Goal: Task Accomplishment & Management: Use online tool/utility

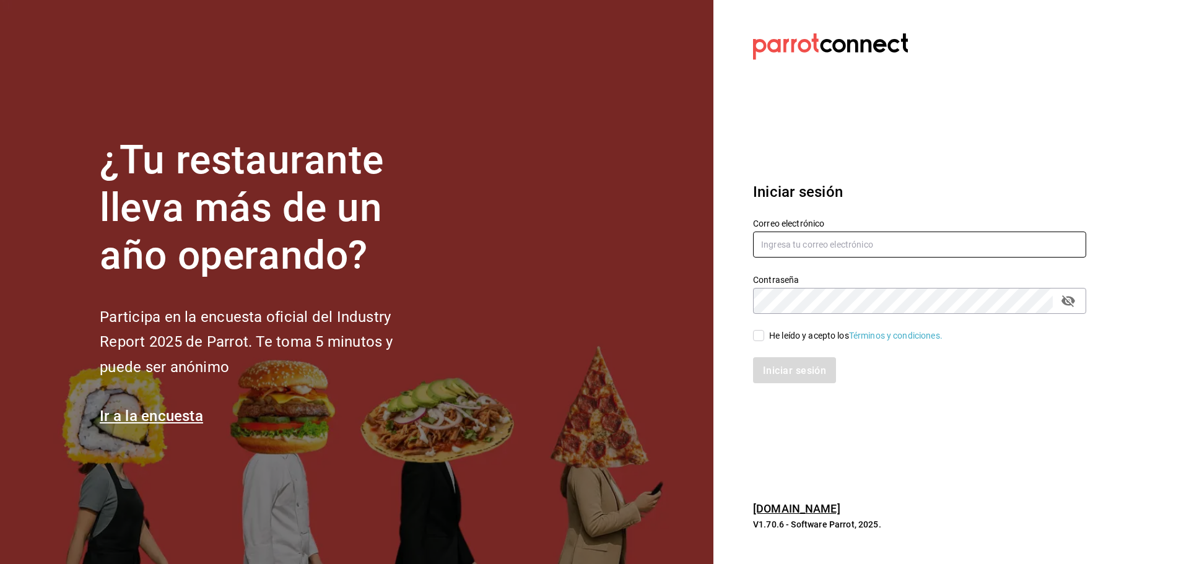
type input "contacto@nutricionavanzada.mx"
click at [762, 334] on input "He leído y acepto los Términos y condiciones." at bounding box center [758, 335] width 11 height 11
checkbox input "true"
click at [799, 375] on font "Iniciar sesión" at bounding box center [795, 370] width 63 height 12
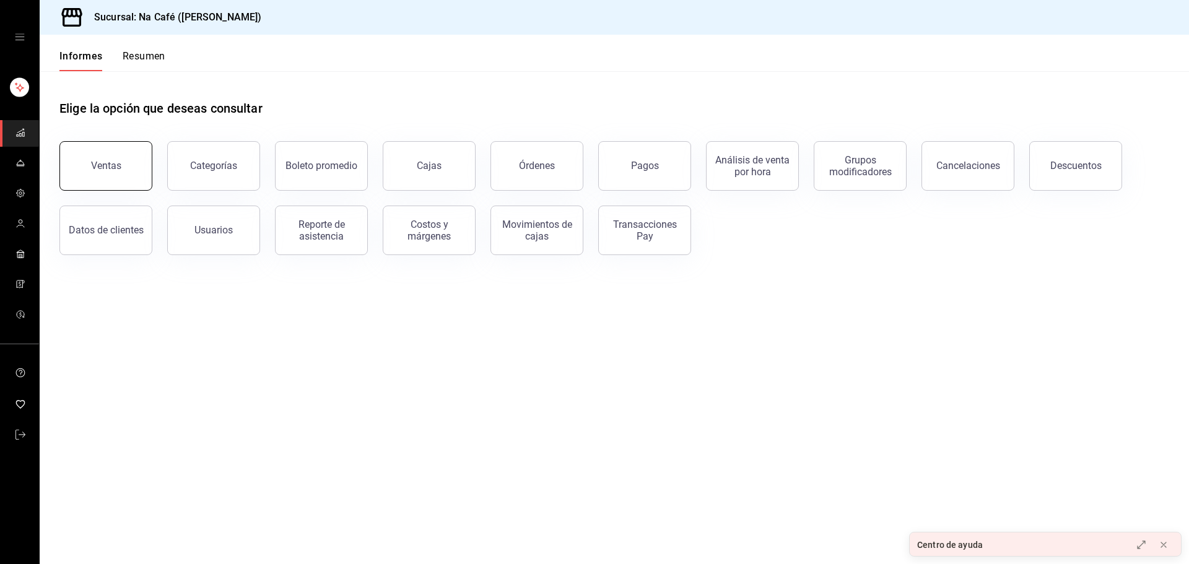
click at [121, 169] on button "Ventas" at bounding box center [105, 166] width 93 height 50
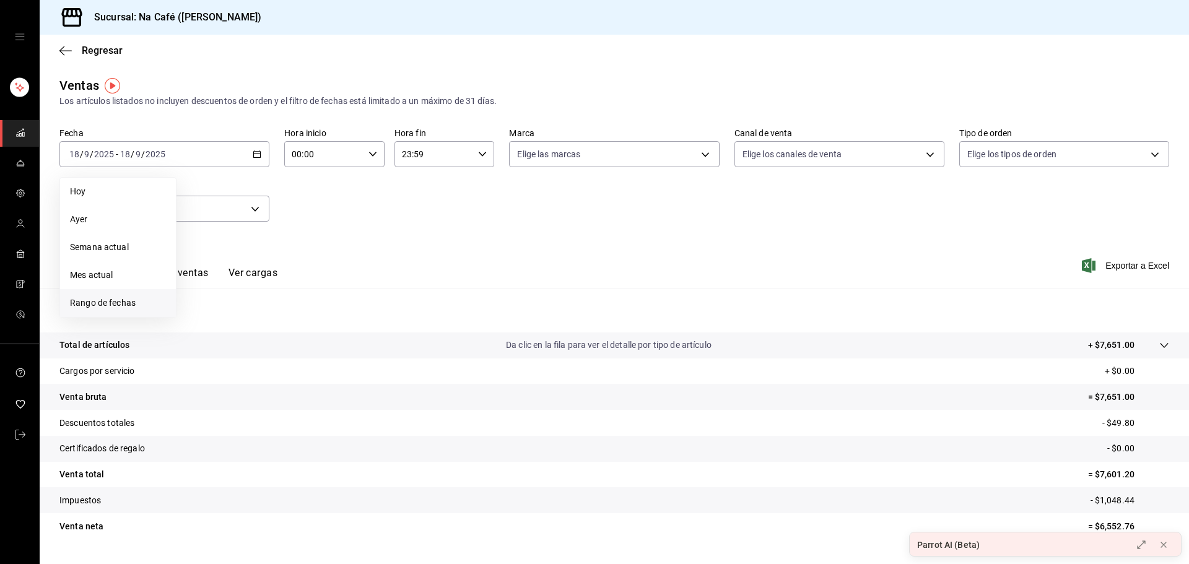
click at [91, 299] on font "Rango de fechas" at bounding box center [103, 303] width 66 height 10
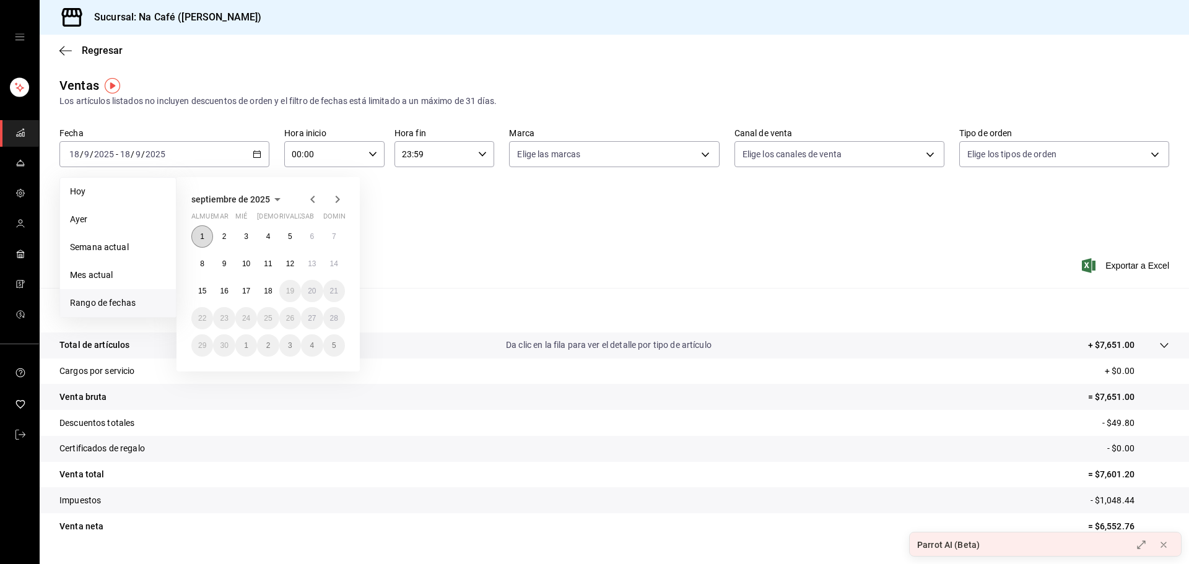
click at [201, 233] on font "1" at bounding box center [202, 236] width 4 height 9
click at [267, 294] on font "18" at bounding box center [268, 291] width 8 height 9
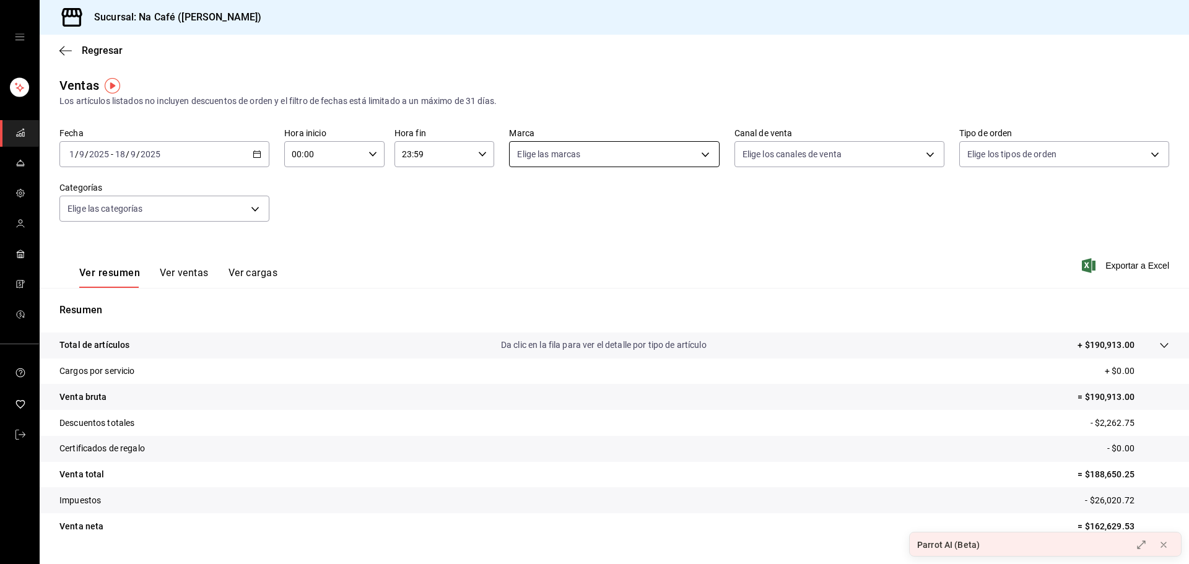
click at [703, 152] on body "Sucursal: Na Café ([PERSON_NAME]) Regresar Ventas Los artículos listados no inc…" at bounding box center [594, 282] width 1189 height 564
click at [576, 324] on font "Lo esencial de Piú" at bounding box center [573, 327] width 69 height 10
type input "740770d3-132d-434a-b850-f2b71527e711"
checkbox input "true"
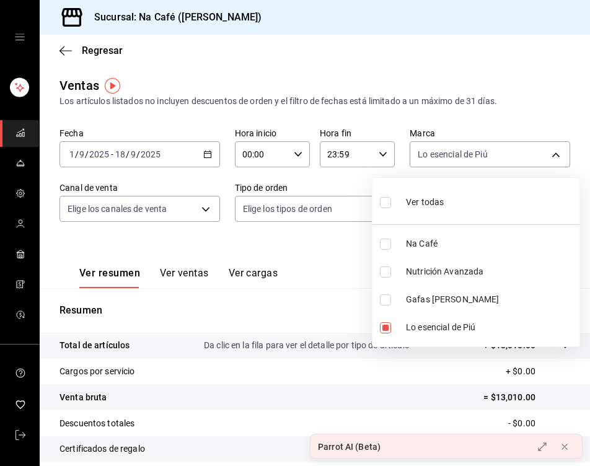
click at [300, 238] on div at bounding box center [295, 233] width 590 height 466
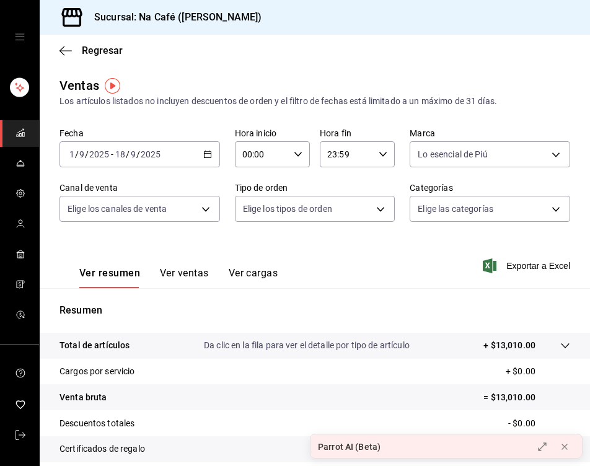
click at [180, 271] on font "Ver ventas" at bounding box center [184, 273] width 49 height 12
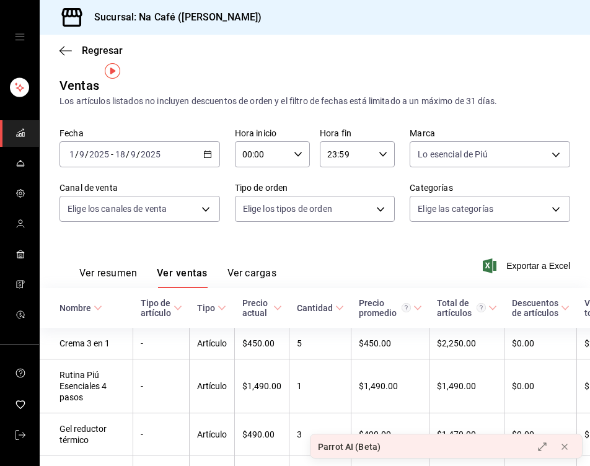
scroll to position [62, 0]
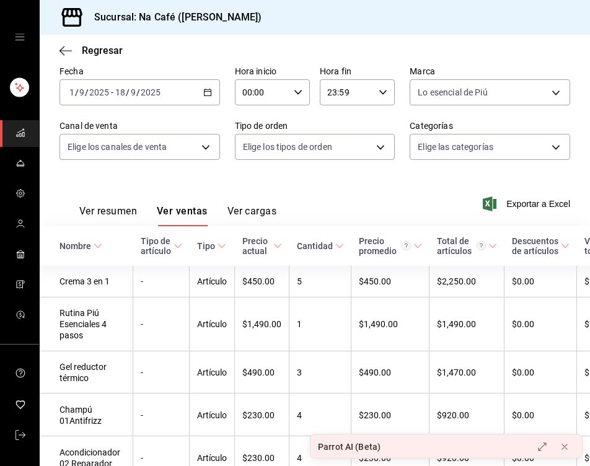
click at [111, 209] on font "Ver resumen" at bounding box center [108, 211] width 58 height 12
